Goal: Information Seeking & Learning: Find specific fact

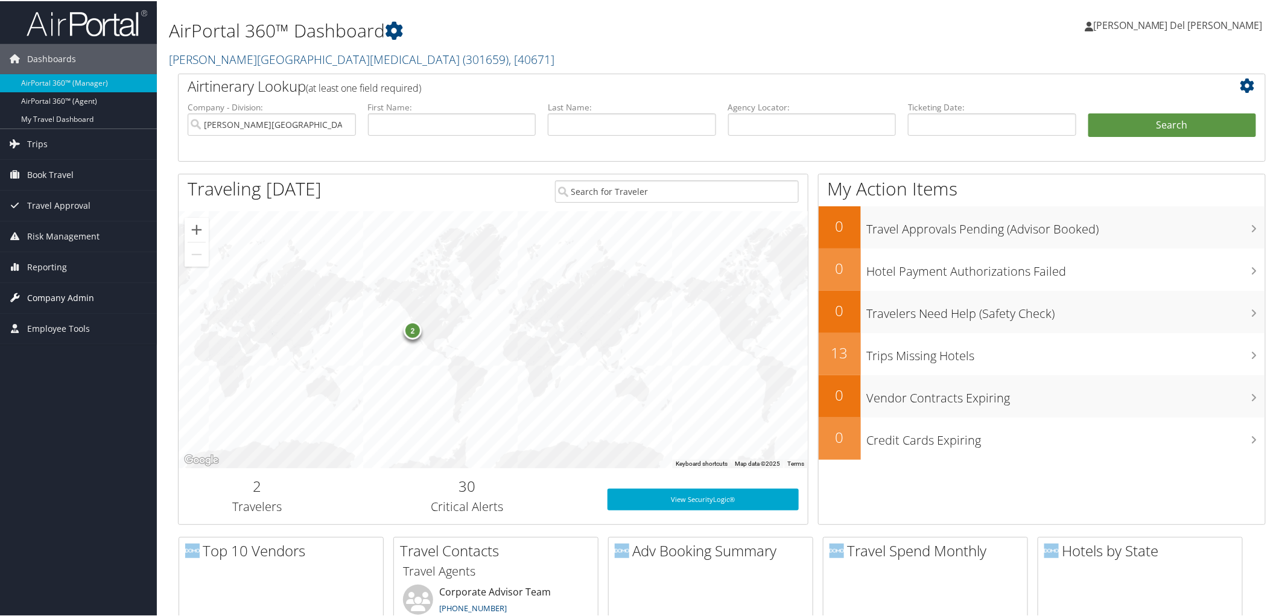
click at [64, 297] on span "Company Admin" at bounding box center [60, 297] width 67 height 30
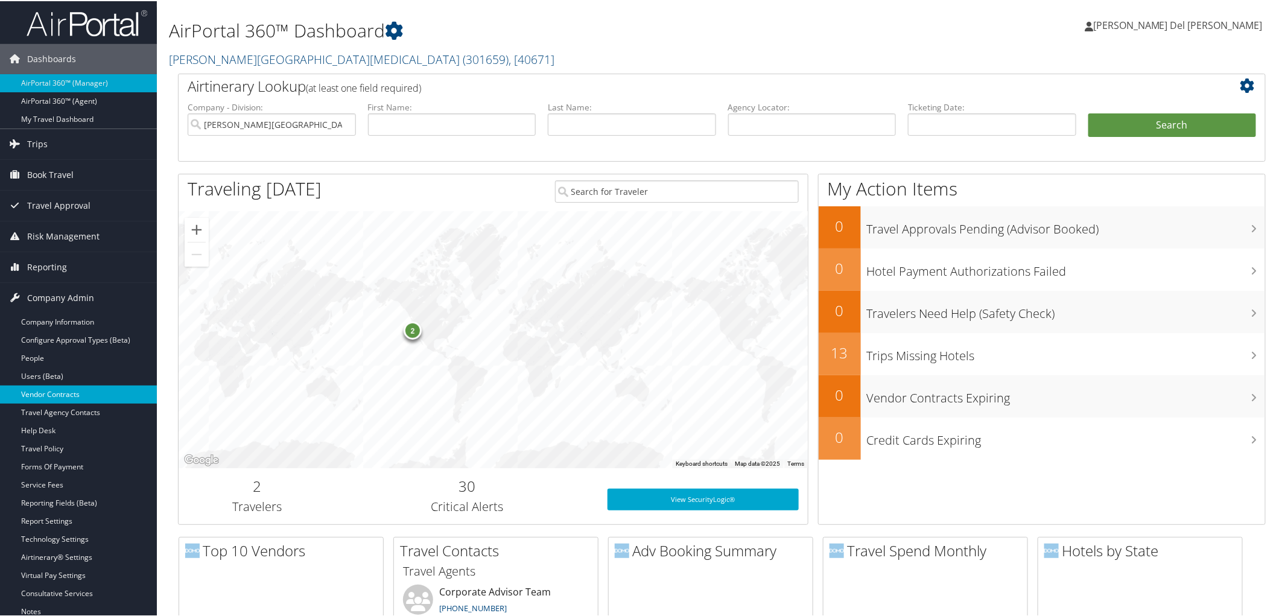
click at [45, 389] on link "Vendor Contracts" at bounding box center [78, 393] width 157 height 18
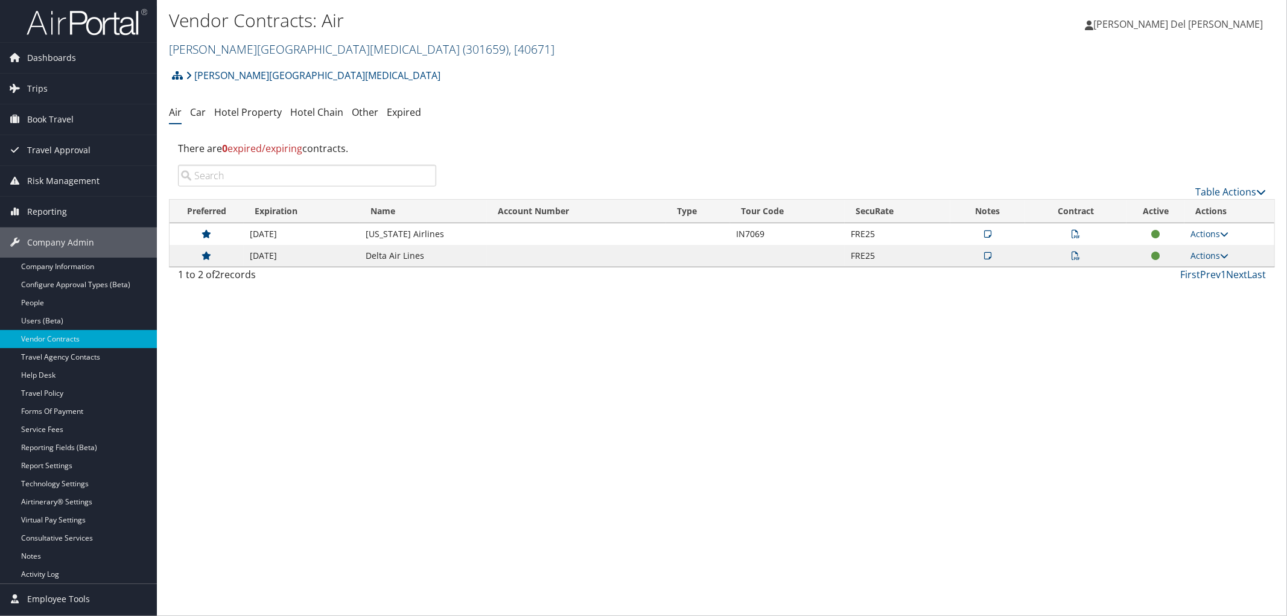
click at [327, 50] on link "Fred Hutchinson Cancer Center ( 301659 ) , [ 40671 ]" at bounding box center [362, 49] width 386 height 16
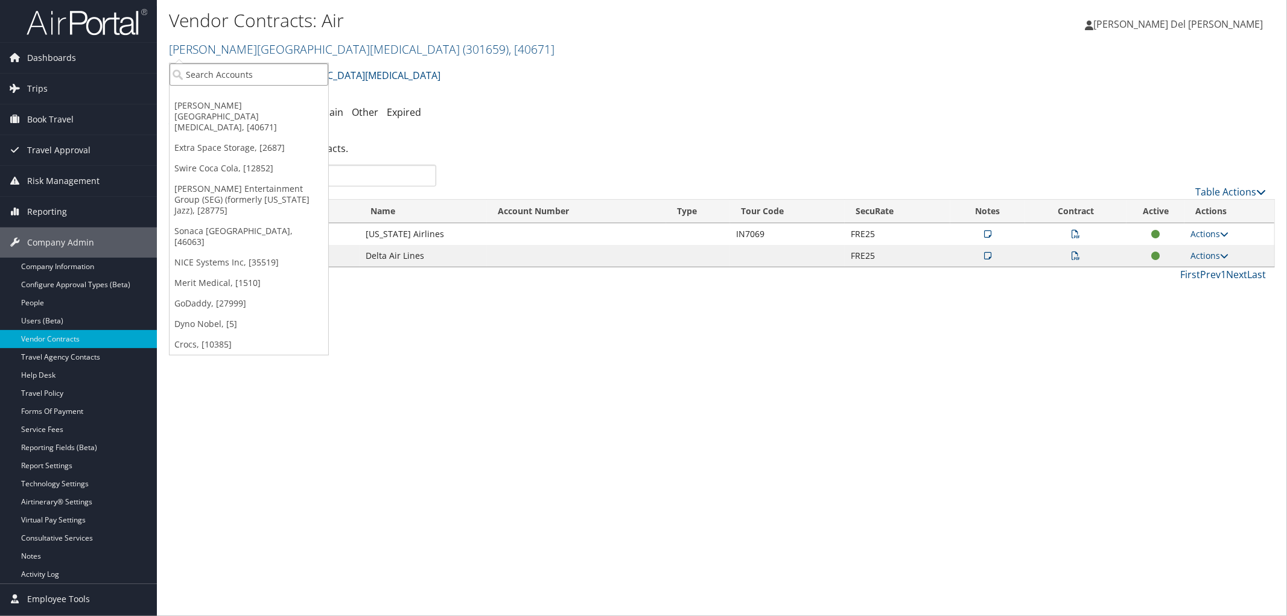
click at [232, 70] on input "search" at bounding box center [249, 74] width 159 height 22
type input "merit"
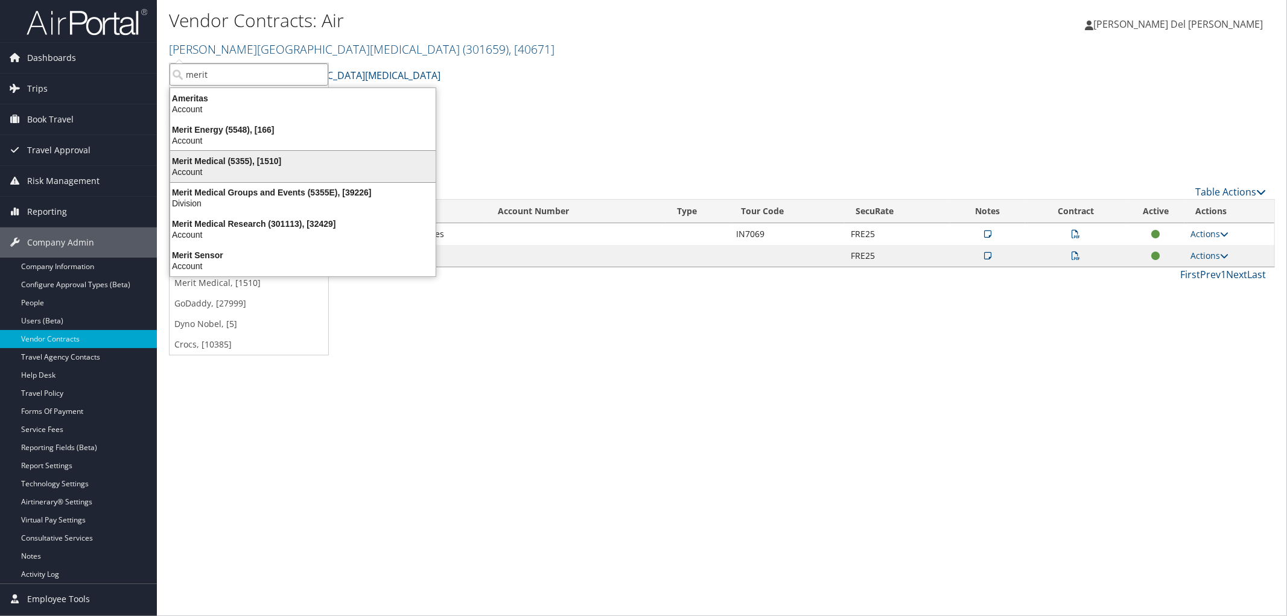
click at [224, 170] on div "Account" at bounding box center [303, 172] width 280 height 11
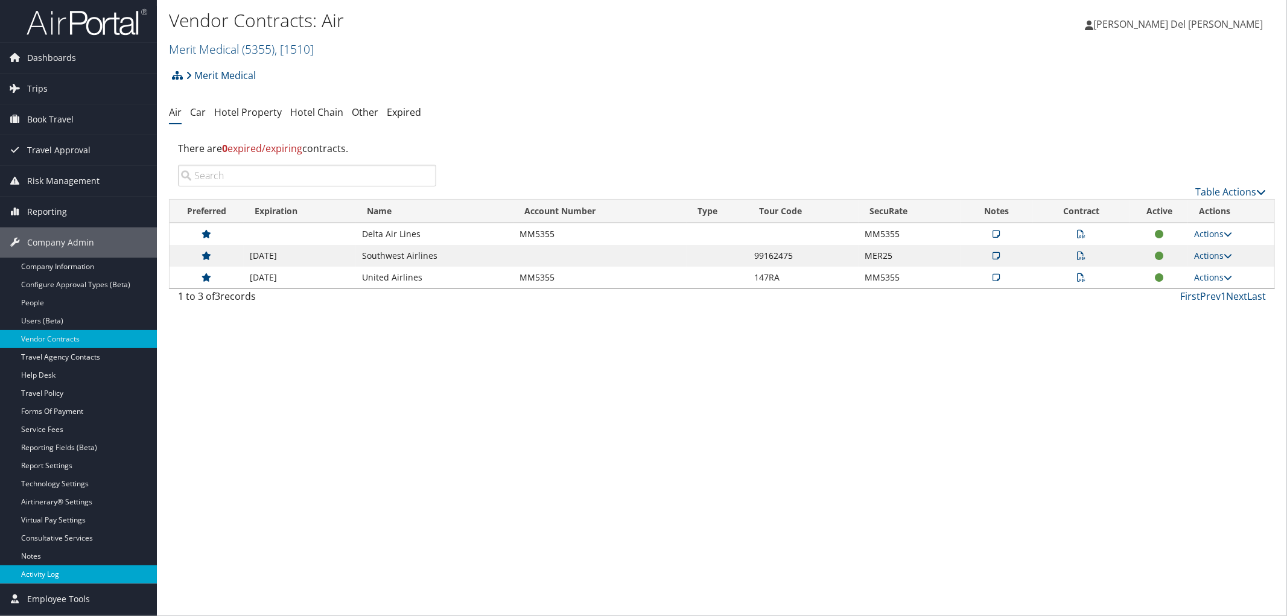
click at [46, 573] on link "Activity Log" at bounding box center [78, 574] width 157 height 18
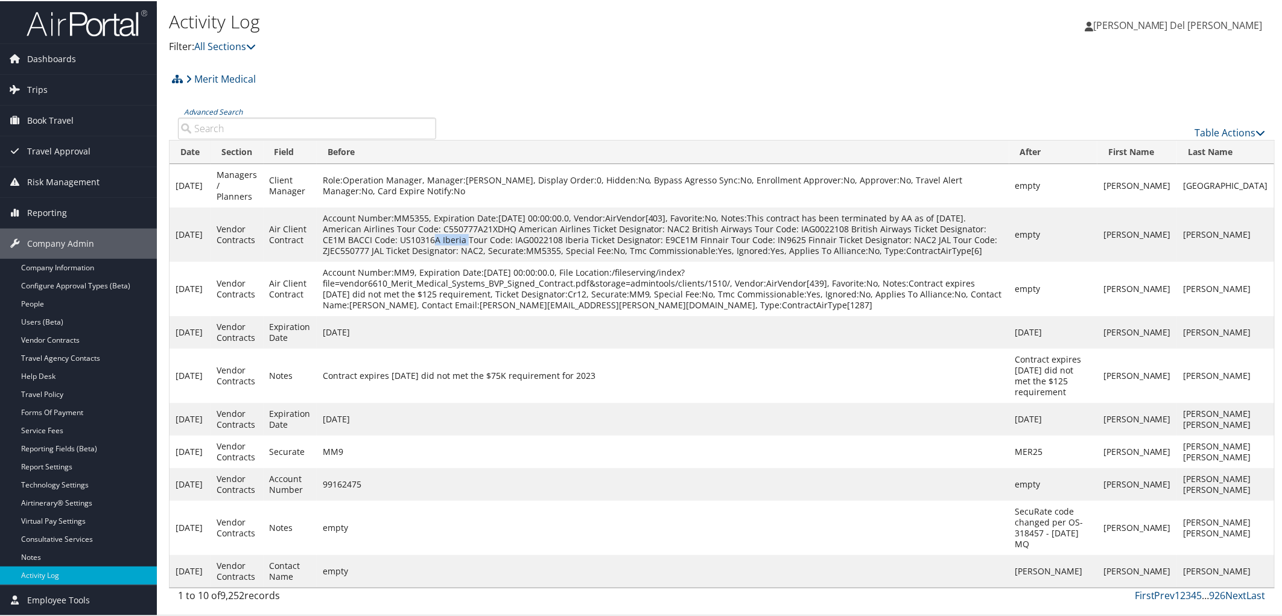
drag, startPoint x: 434, startPoint y: 249, endPoint x: 389, endPoint y: 255, distance: 45.7
click at [389, 255] on td "Account Number:MM5355, Expiration Date:[DATE] 00:00:00.0, Vendor:AirVendor[403]…" at bounding box center [663, 233] width 693 height 54
copy td "US10316A"
drag, startPoint x: 510, startPoint y: 236, endPoint x: 462, endPoint y: 235, distance: 48.9
click at [462, 235] on td "Account Number:MM5355, Expiration Date:[DATE] 00:00:00.0, Vendor:AirVendor[403]…" at bounding box center [663, 233] width 693 height 54
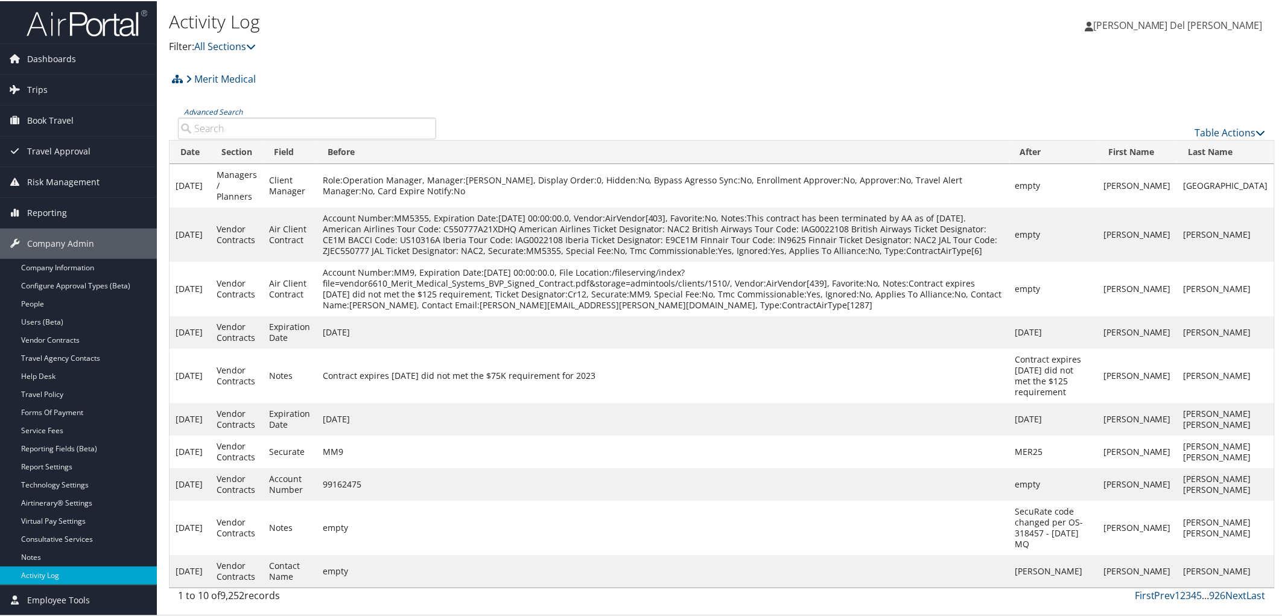
click at [487, 252] on td "Account Number:MM5355, Expiration Date:[DATE] 00:00:00.0, Vendor:AirVendor[403]…" at bounding box center [663, 233] width 693 height 54
drag, startPoint x: 496, startPoint y: 234, endPoint x: 462, endPoint y: 233, distance: 34.4
click at [462, 233] on td "Account Number:MM5355, Expiration Date:[DATE] 00:00:00.0, Vendor:AirVendor[403]…" at bounding box center [663, 233] width 693 height 54
copy td "C550777"
click at [297, 138] on input "Advanced Search" at bounding box center [307, 127] width 258 height 22
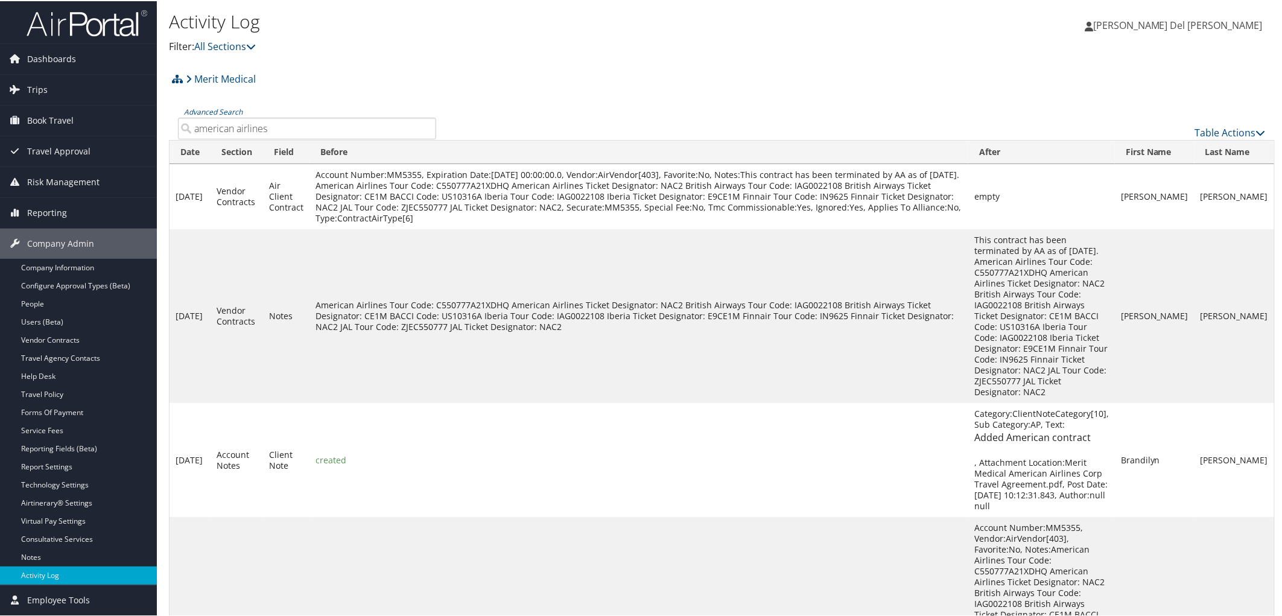
type input "american airlines"
